Goal: Answer question/provide support: Answer question/provide support

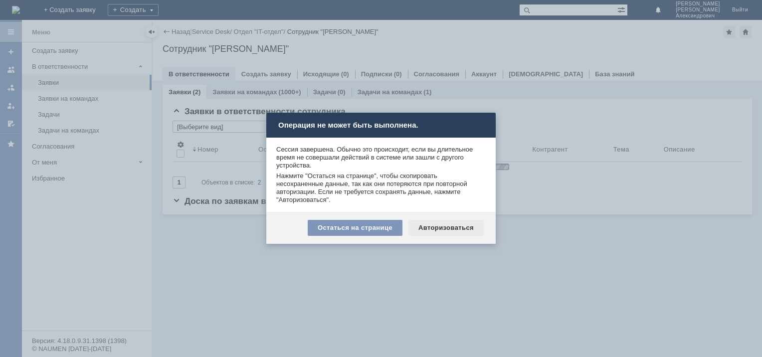
click at [431, 226] on div "Авторизоваться" at bounding box center [445, 228] width 75 height 16
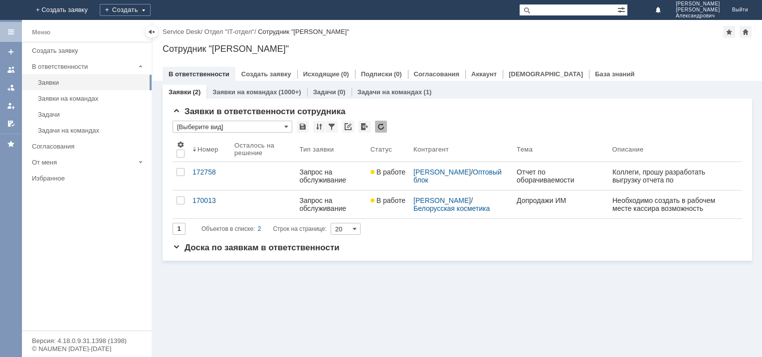
click at [338, 334] on div "Заявки (2) Заявки на командах (1000+) Задачи (0) Задачи на командах (1) Заявки …" at bounding box center [457, 219] width 609 height 276
click at [304, 301] on div "Заявки (2) Заявки на командах (1000+) Задачи (0) Задачи на командах (1) Заявки …" at bounding box center [457, 219] width 609 height 276
click at [212, 201] on div "170013" at bounding box center [210, 201] width 34 height 8
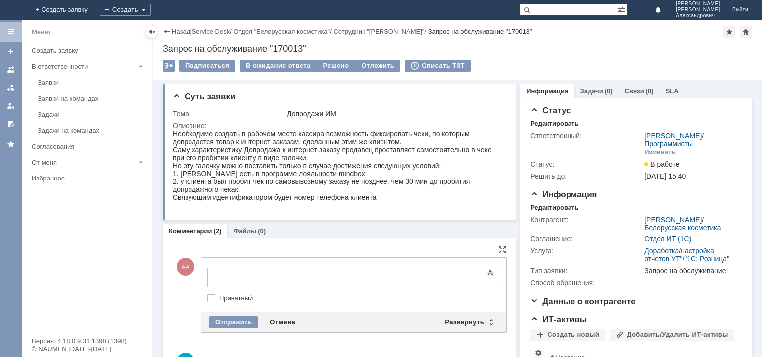
click at [155, 261] on div "Суть заявки Тема: Допродажи ИМ Описание: Комментарии (2) Файлы (0) Комментарии …" at bounding box center [457, 270] width 609 height 381
click at [481, 323] on div "Развернуть" at bounding box center [468, 322] width 59 height 12
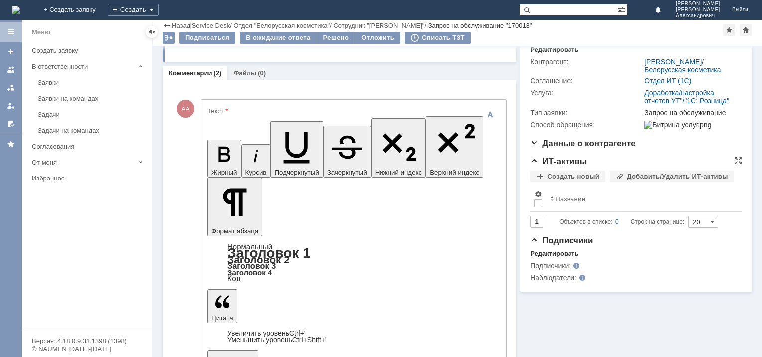
scroll to position [125, 0]
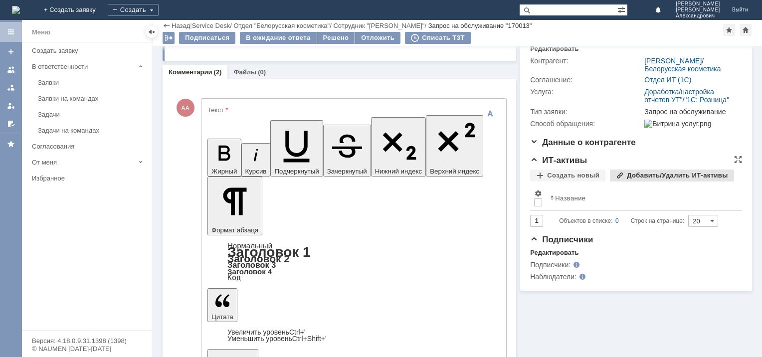
click at [616, 182] on div "Добавить/Удалить ИТ-активы" at bounding box center [672, 176] width 124 height 12
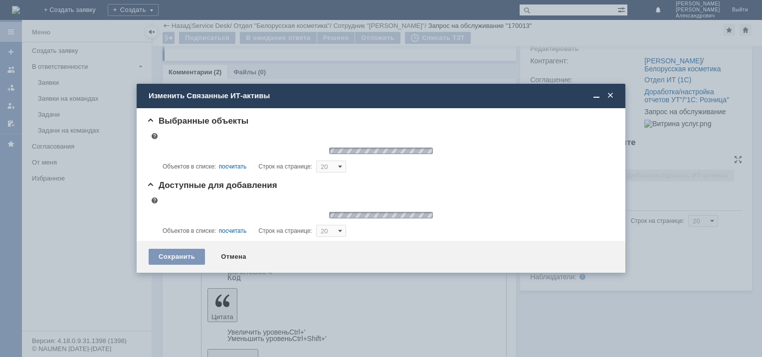
type input "10"
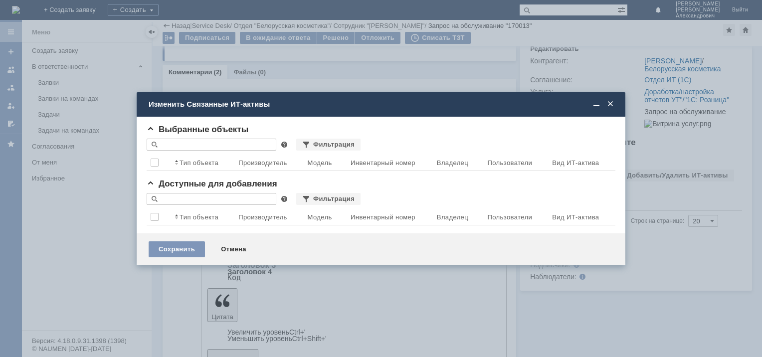
click at [609, 101] on span at bounding box center [610, 104] width 10 height 9
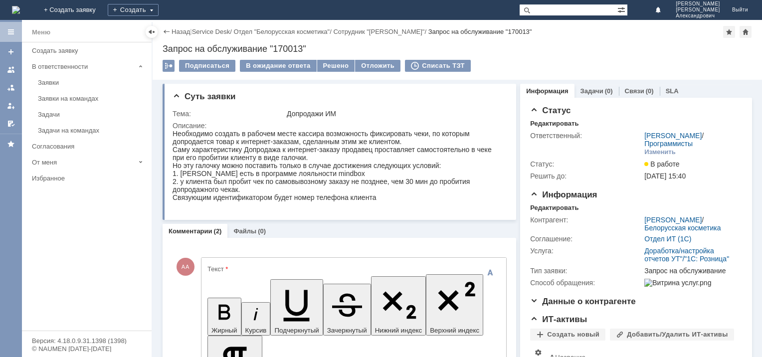
scroll to position [2, 0]
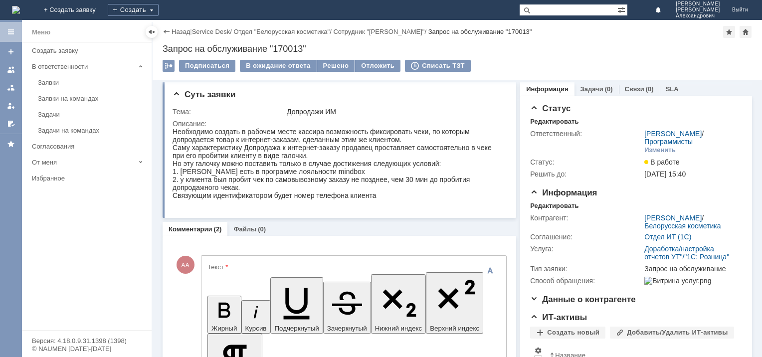
click at [586, 90] on link "Задачи" at bounding box center [592, 88] width 23 height 7
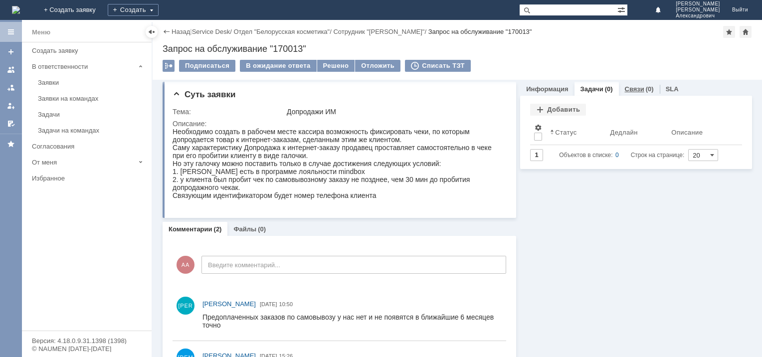
click at [627, 90] on link "Связи" at bounding box center [634, 88] width 19 height 7
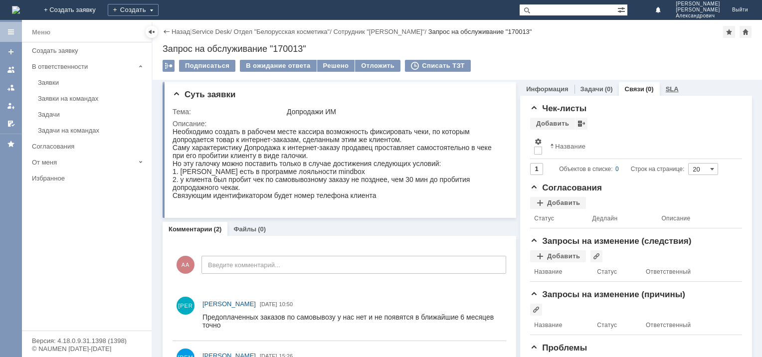
click at [666, 88] on link "SLA" at bounding box center [672, 88] width 13 height 7
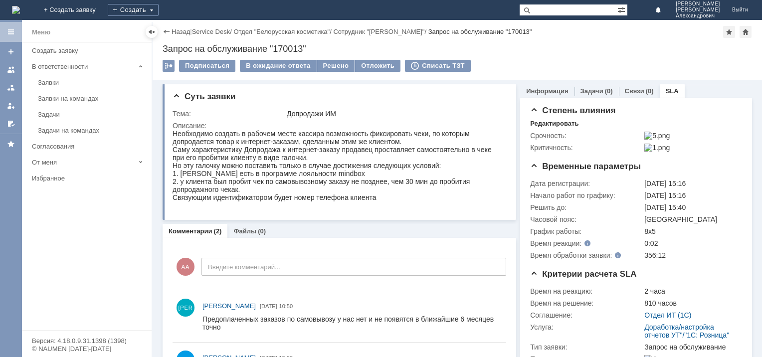
click at [552, 90] on link "Информация" at bounding box center [547, 90] width 42 height 7
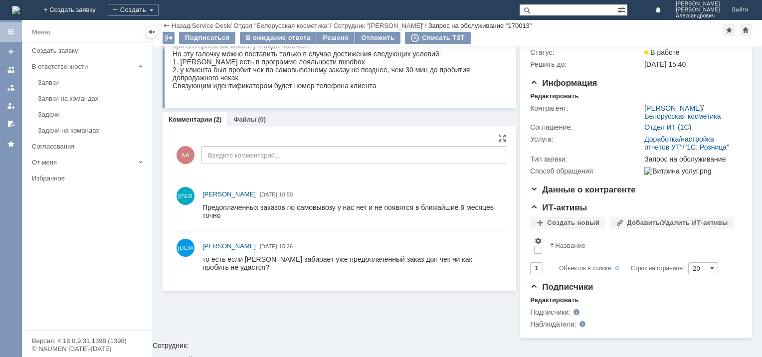
scroll to position [78, 0]
click at [247, 118] on link "Файлы" at bounding box center [244, 119] width 23 height 7
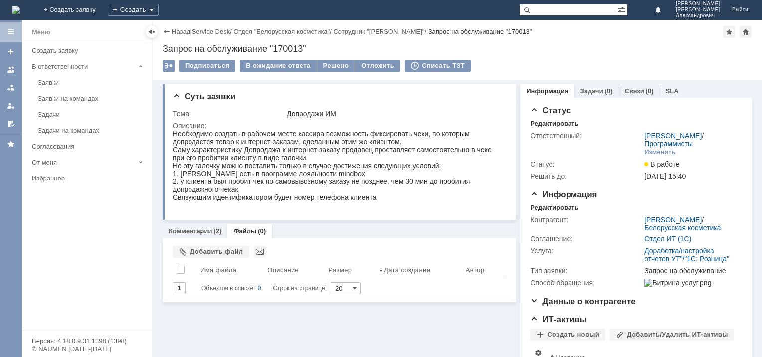
click at [261, 317] on div "Суть заявки Тема: Допродажи ИМ Описание: Комментарии (2) Файлы (0) Комментарии …" at bounding box center [340, 265] width 354 height 370
click at [56, 227] on div "Меню Создать заявку В ответственности Заявки Заявки на командах Задачи Задачи н…" at bounding box center [87, 186] width 130 height 288
click at [198, 250] on div "Добавить файл" at bounding box center [211, 252] width 77 height 12
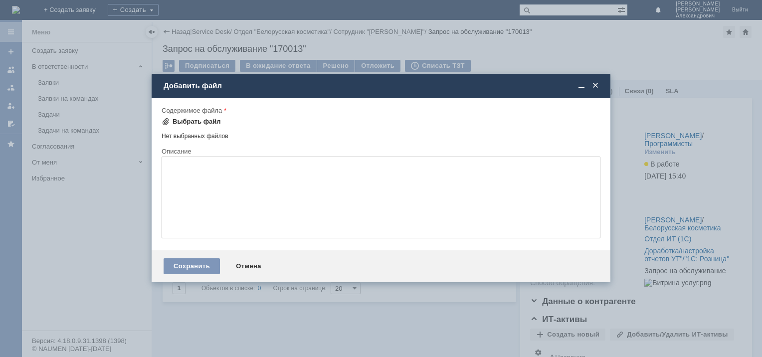
click at [173, 121] on div "Выбрать файл" at bounding box center [197, 122] width 48 height 8
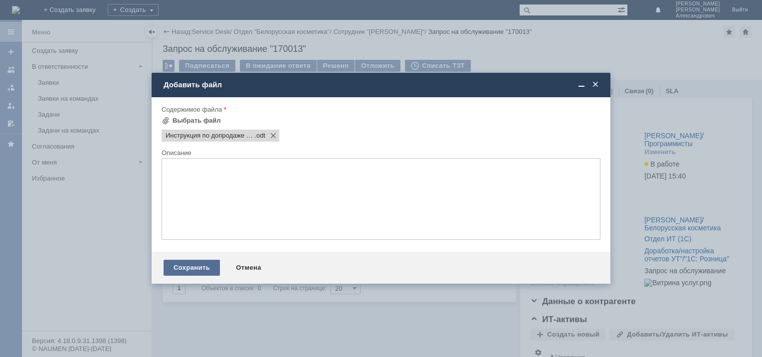
click at [195, 267] on div "Сохранить" at bounding box center [192, 268] width 56 height 16
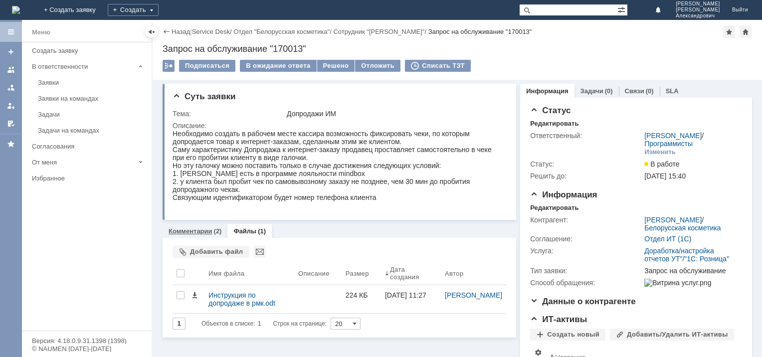
click at [200, 234] on link "Комментарии" at bounding box center [191, 230] width 44 height 7
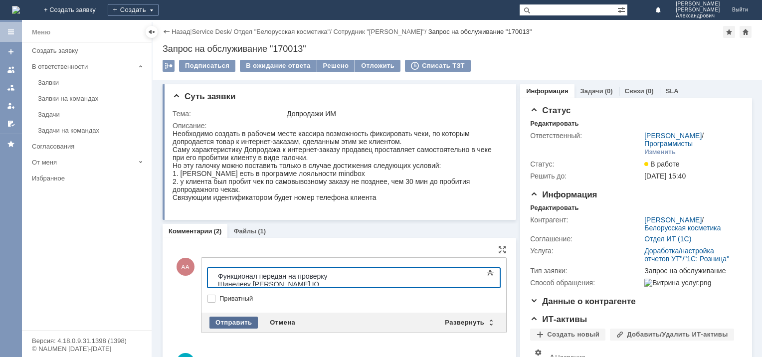
click at [242, 319] on div "Отправить" at bounding box center [233, 323] width 48 height 12
